Goal: Check status: Check status

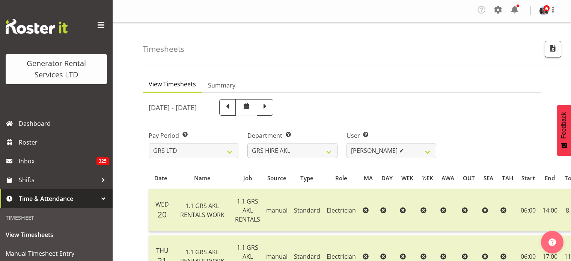
select select "20"
select select "183"
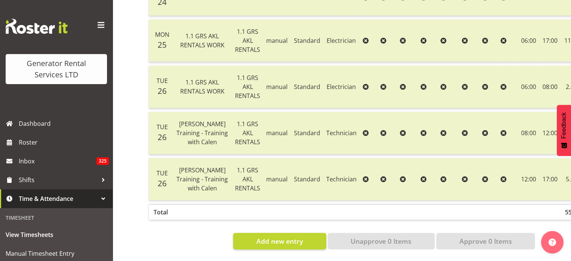
scroll to position [0, 78]
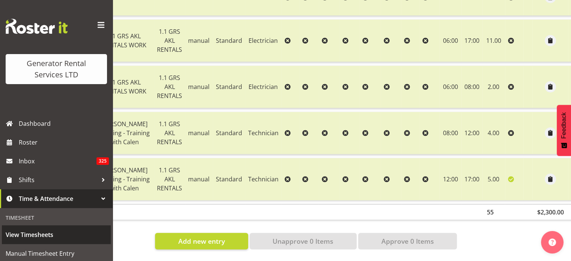
click at [29, 235] on span "View Timesheets" at bounding box center [56, 234] width 101 height 11
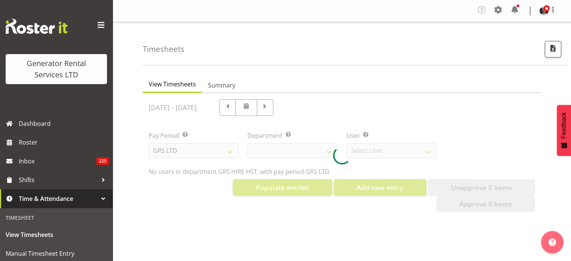
select select "22"
select select "149"
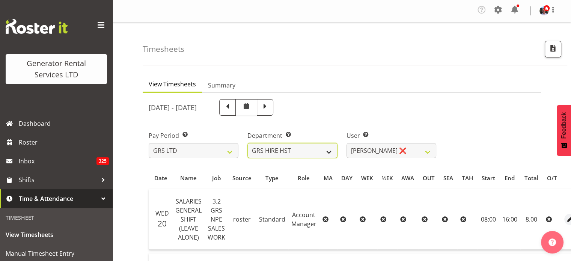
click at [329, 151] on select "GRS ADMIN AKL GRS ADMIN TGA GRS ENGINEERING AKL GRS HIRE AKL GRS HIRE HST GRS H…" at bounding box center [293, 150] width 90 height 15
select select "21"
click at [248, 143] on select "GRS ADMIN AKL GRS ADMIN TGA GRS ENGINEERING AKL GRS HIRE AKL GRS HIRE HST GRS H…" at bounding box center [293, 150] width 90 height 15
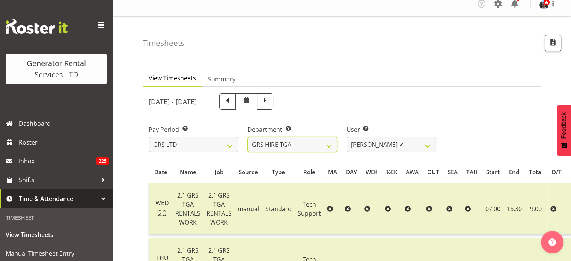
scroll to position [6, 0]
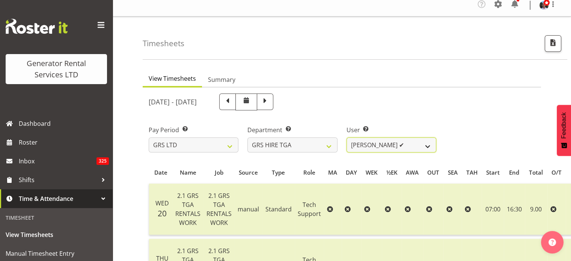
click at [429, 147] on select "Brenton Vanzwol ✔ James Hilhorst ✔ Nathan Maxwell ✔ Rob Wallace ✔ Steve Knill ✔" at bounding box center [392, 144] width 90 height 15
click at [347, 137] on select "Brenton Vanzwol ✔ James Hilhorst ✔ Nathan Maxwell ✔ Rob Wallace ✔ Steve Knill ✔" at bounding box center [392, 144] width 90 height 15
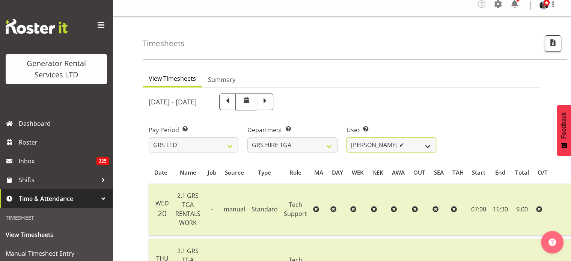
click at [429, 144] on select "Brenton Vanzwol ✔ James Hilhorst ✔ Nathan Maxwell ✔ Rob Wallace ✔ Steve Knill ✔" at bounding box center [392, 144] width 90 height 15
click at [347, 137] on select "Brenton Vanzwol ✔ James Hilhorst ✔ Nathan Maxwell ✔ Rob Wallace ✔ Steve Knill ✔" at bounding box center [392, 144] width 90 height 15
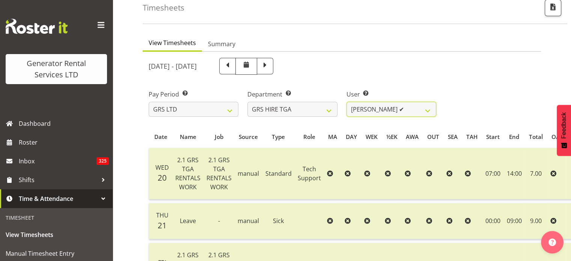
scroll to position [0, 0]
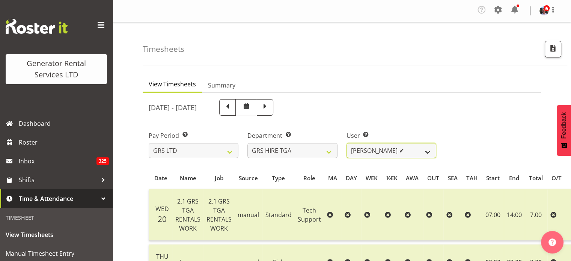
click at [428, 152] on select "Brenton Vanzwol ✔ James Hilhorst ✔ Nathan Maxwell ✔ Rob Wallace ✔ Steve Knill ✔" at bounding box center [392, 150] width 90 height 15
select select "184"
click at [347, 143] on select "Brenton Vanzwol ✔ James Hilhorst ✔ Nathan Maxwell ✔ Rob Wallace ✔ Steve Knill ✔" at bounding box center [392, 150] width 90 height 15
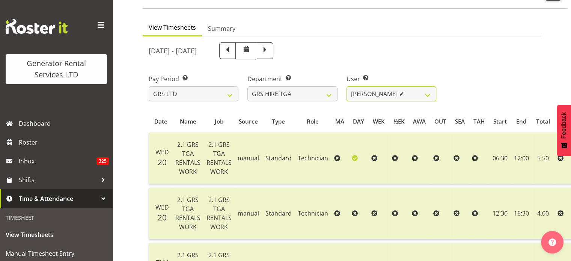
scroll to position [40, 0]
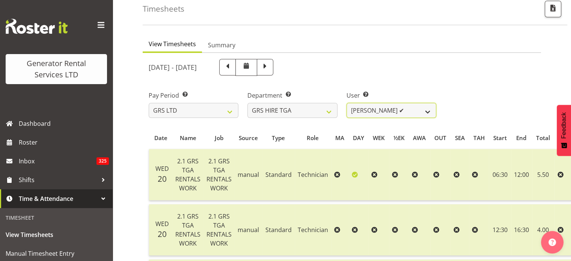
click at [429, 111] on select "Brenton Vanzwol ✔ James Hilhorst ✔ Nathan Maxwell ✔ Rob Wallace ✔ Steve Knill ✔" at bounding box center [392, 110] width 90 height 15
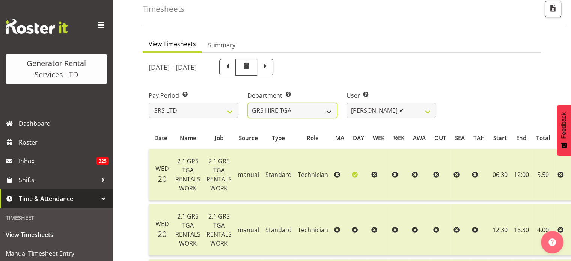
click at [330, 111] on select "GRS ADMIN AKL GRS ADMIN TGA GRS ENGINEERING AKL GRS HIRE AKL GRS HIRE HST GRS H…" at bounding box center [293, 110] width 90 height 15
select select "163"
click at [248, 103] on select "GRS ADMIN AKL GRS ADMIN TGA GRS ENGINEERING AKL GRS HIRE AKL GRS HIRE HST GRS H…" at bounding box center [293, 110] width 90 height 15
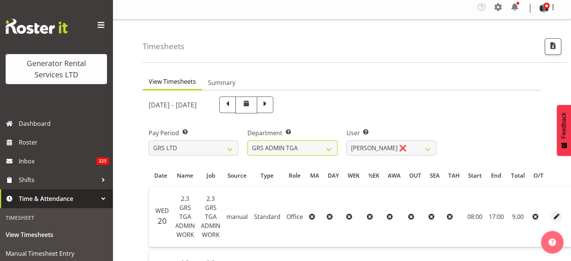
scroll to position [0, 0]
